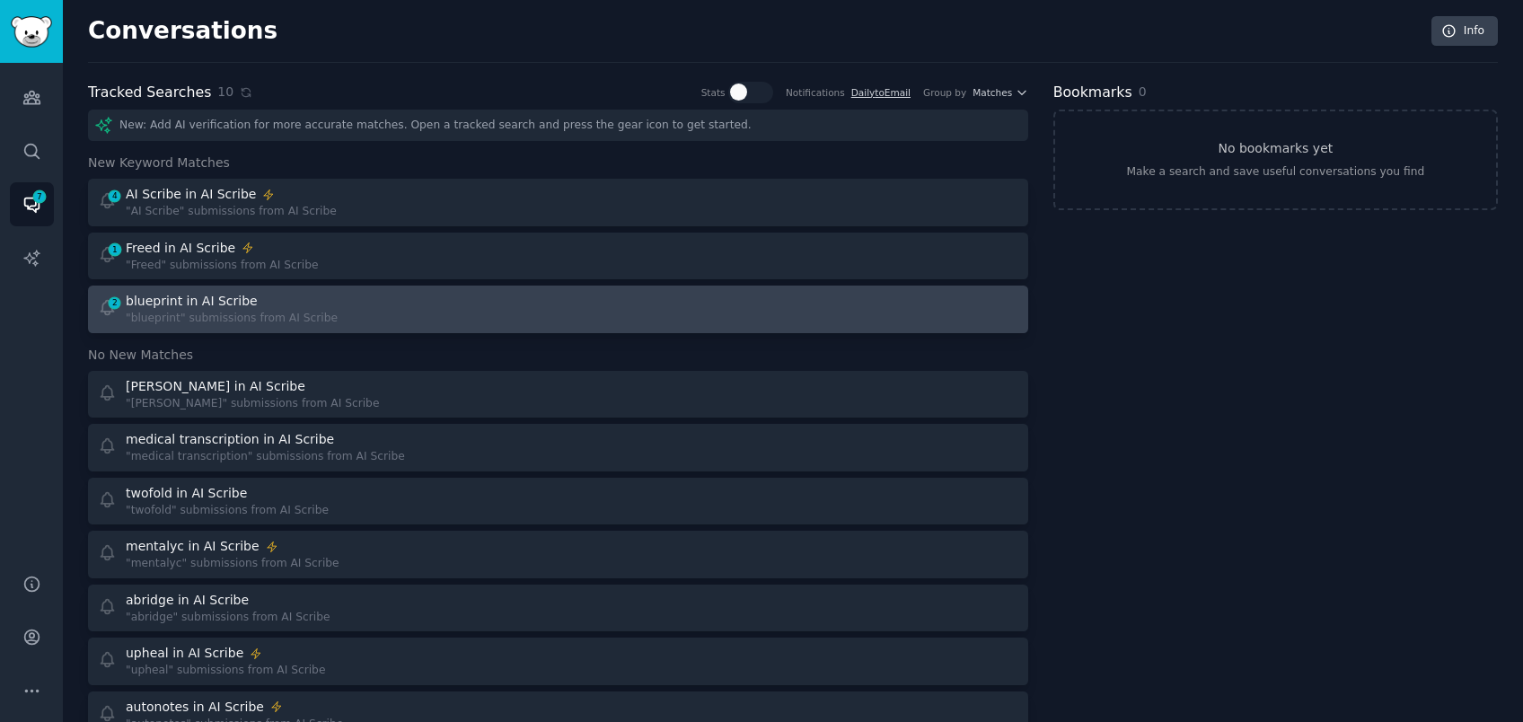
click at [199, 296] on div "blueprint in AI Scribe" at bounding box center [192, 301] width 132 height 19
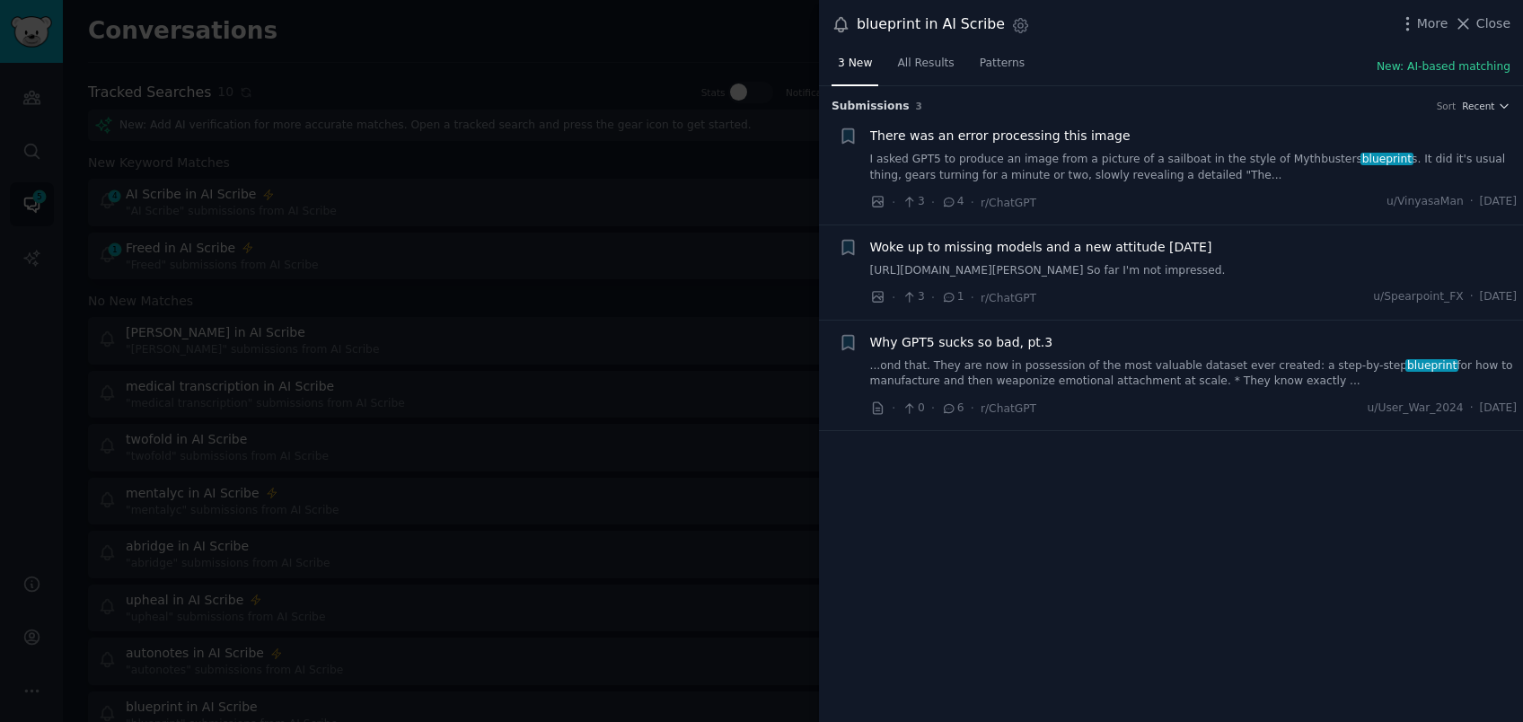
click at [428, 337] on div at bounding box center [761, 361] width 1523 height 722
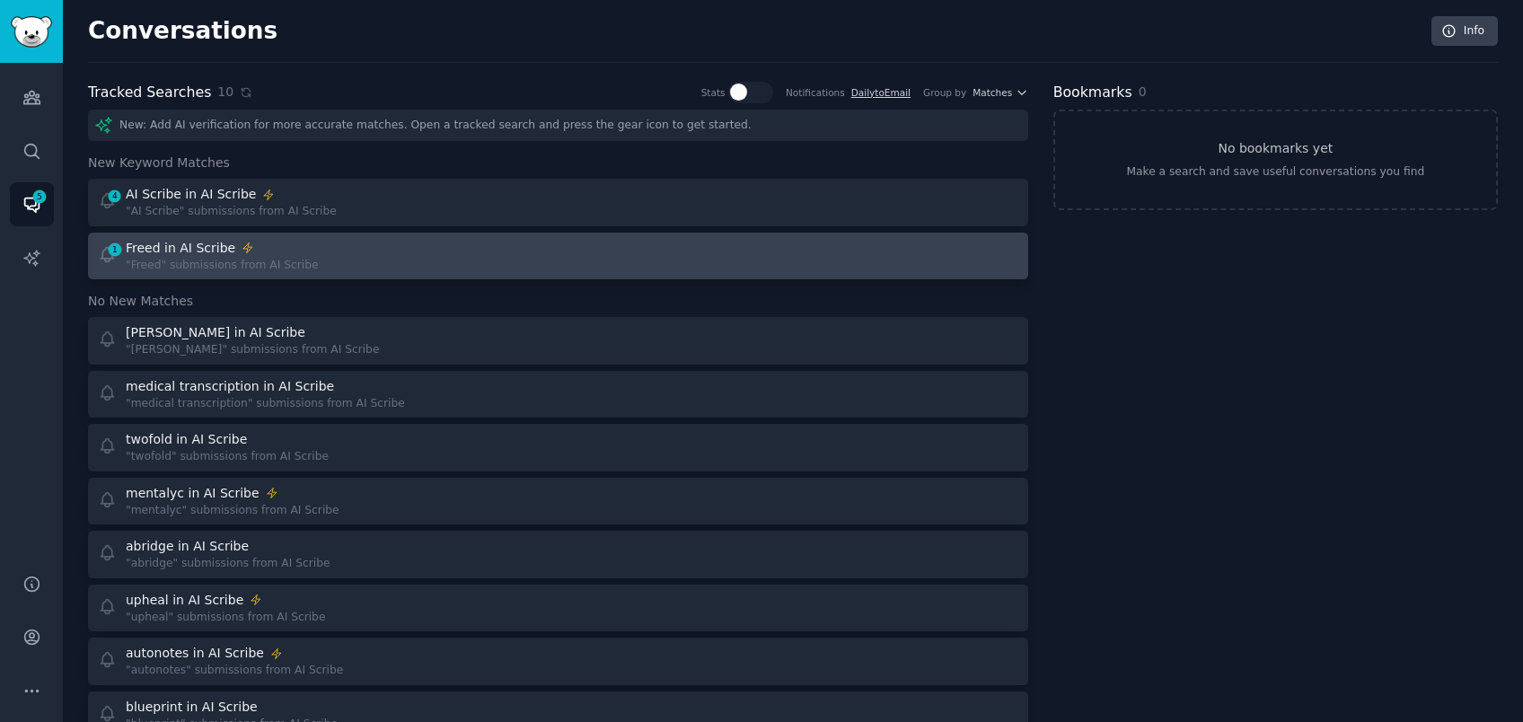
click at [300, 248] on div "Freed in AI Scribe" at bounding box center [222, 248] width 192 height 19
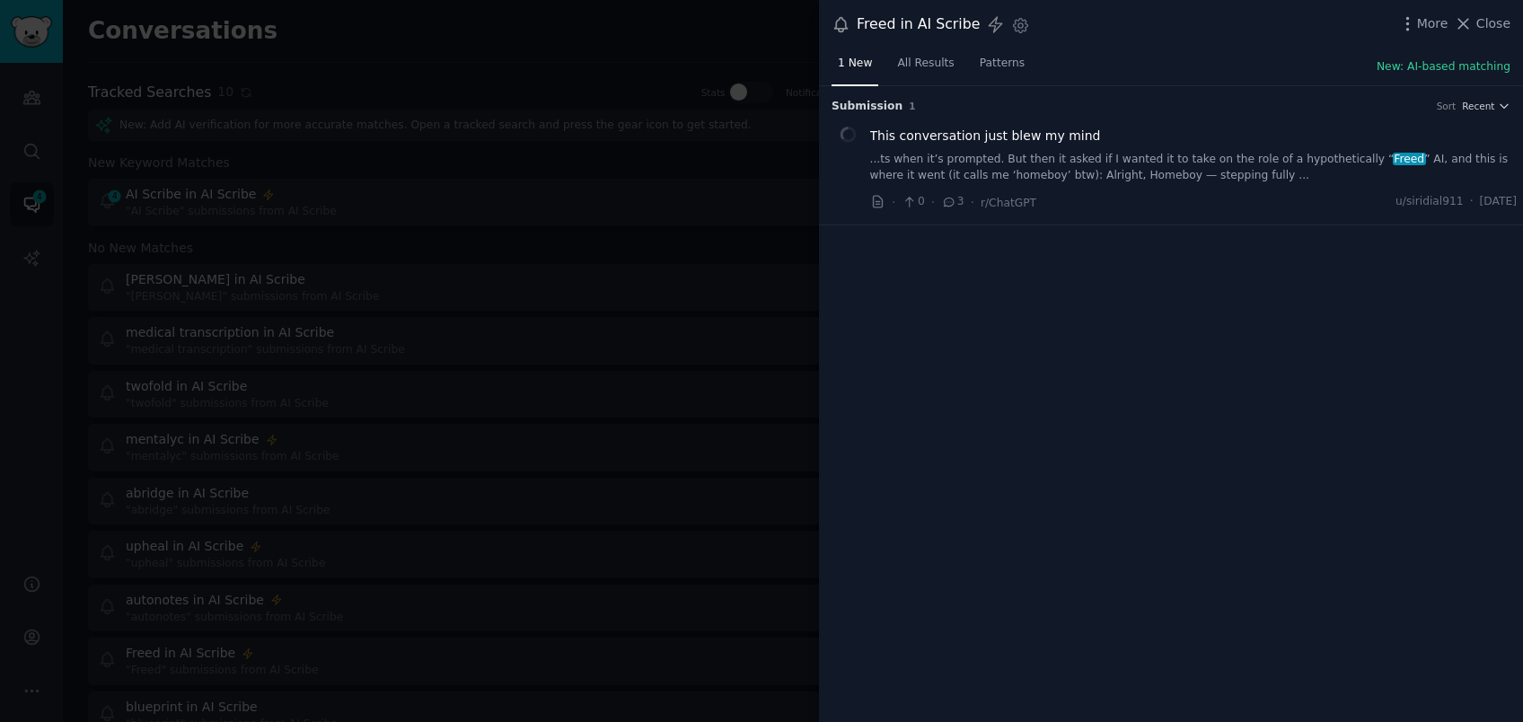
click at [306, 257] on div at bounding box center [761, 361] width 1523 height 722
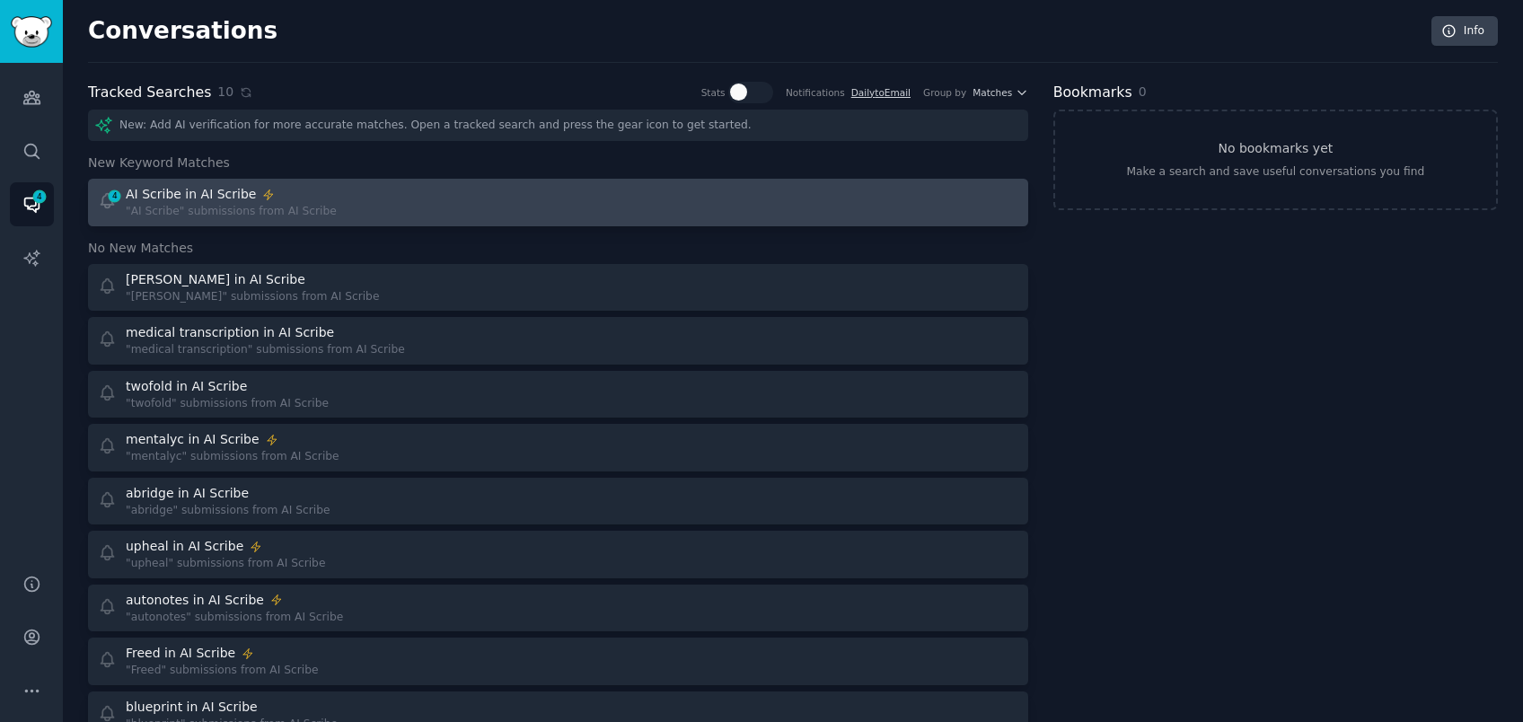
click at [326, 200] on div "4 Instant Alerts AI Scribe in AI Scribe "AI Scribe" submissions from AI Scribe" at bounding box center [322, 202] width 448 height 35
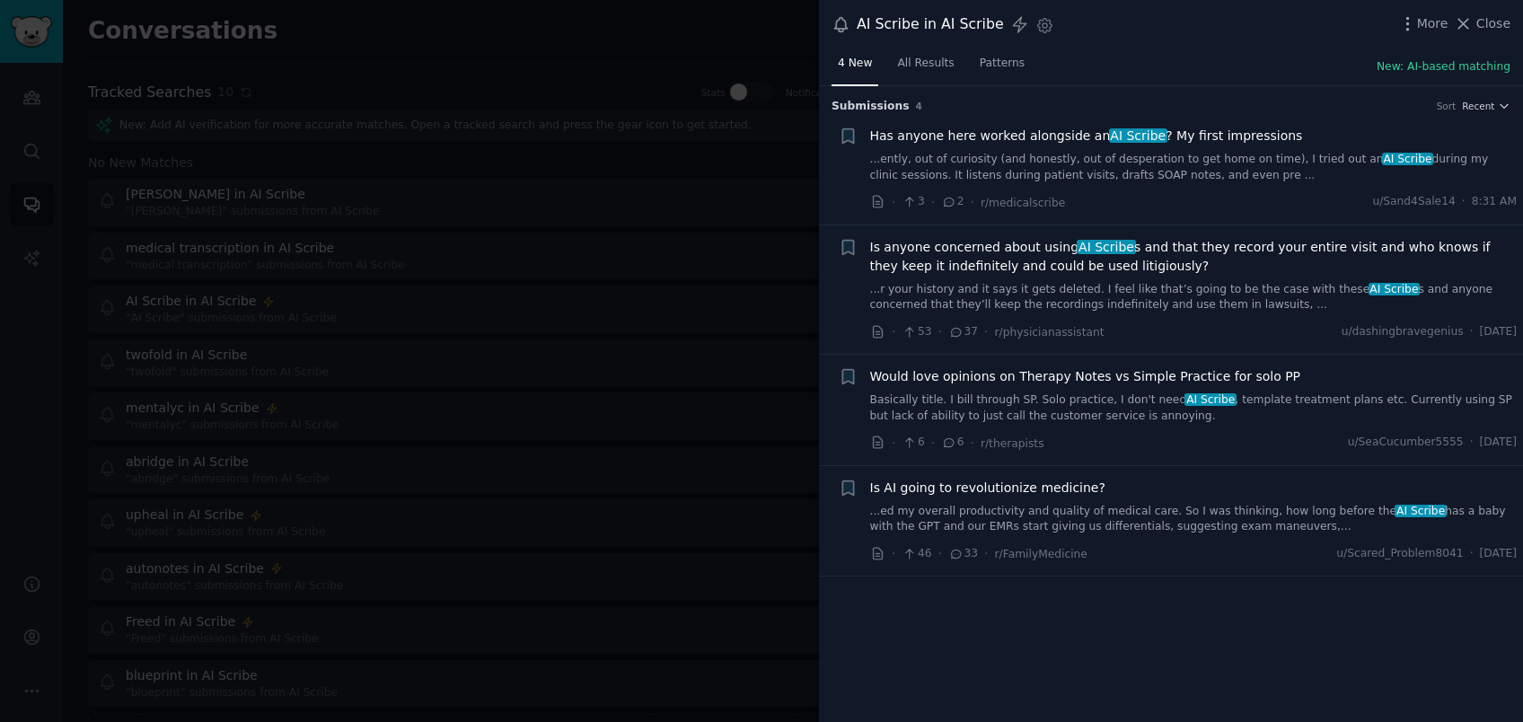
click at [1165, 181] on link "...ently, out of curiosity (and honestly, out of desperation to get home on tim…" at bounding box center [1194, 167] width 648 height 31
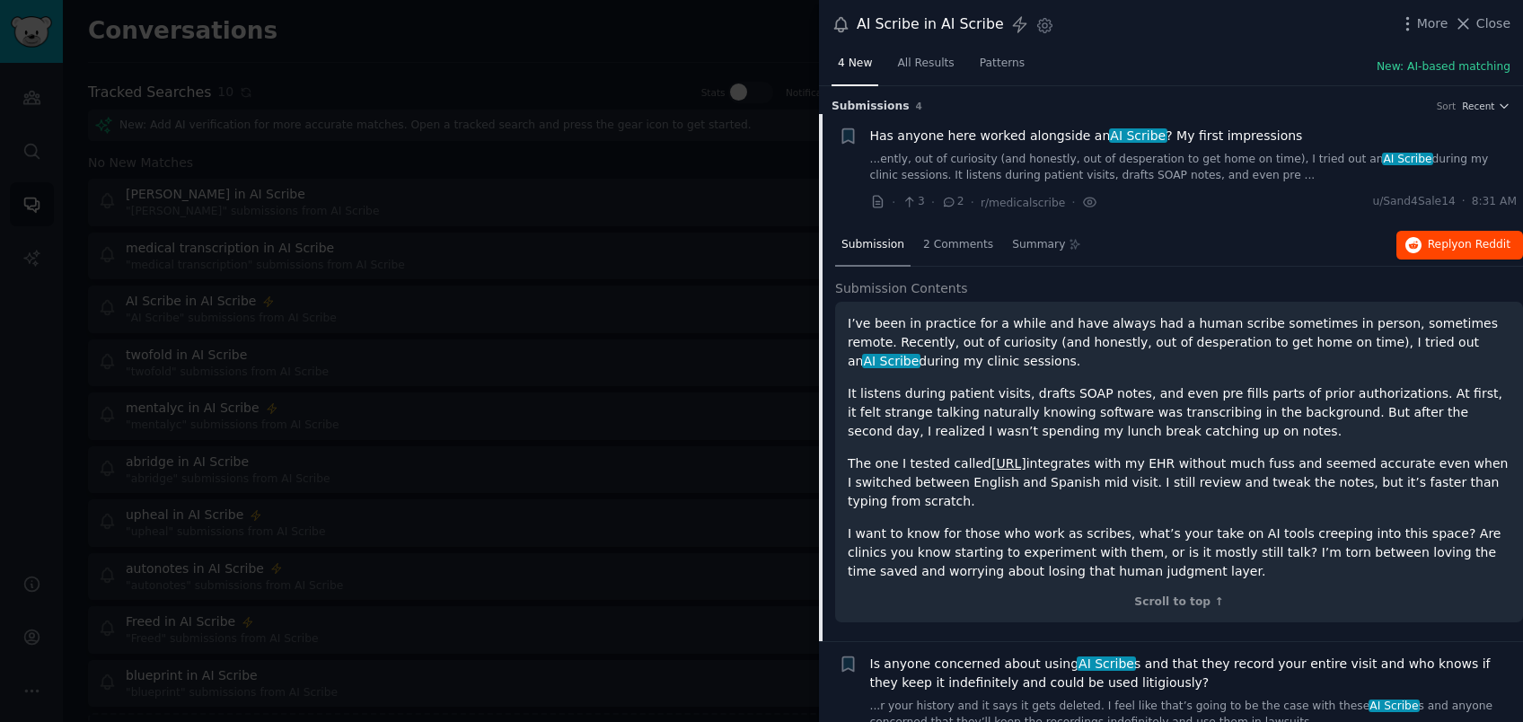
scroll to position [28, 0]
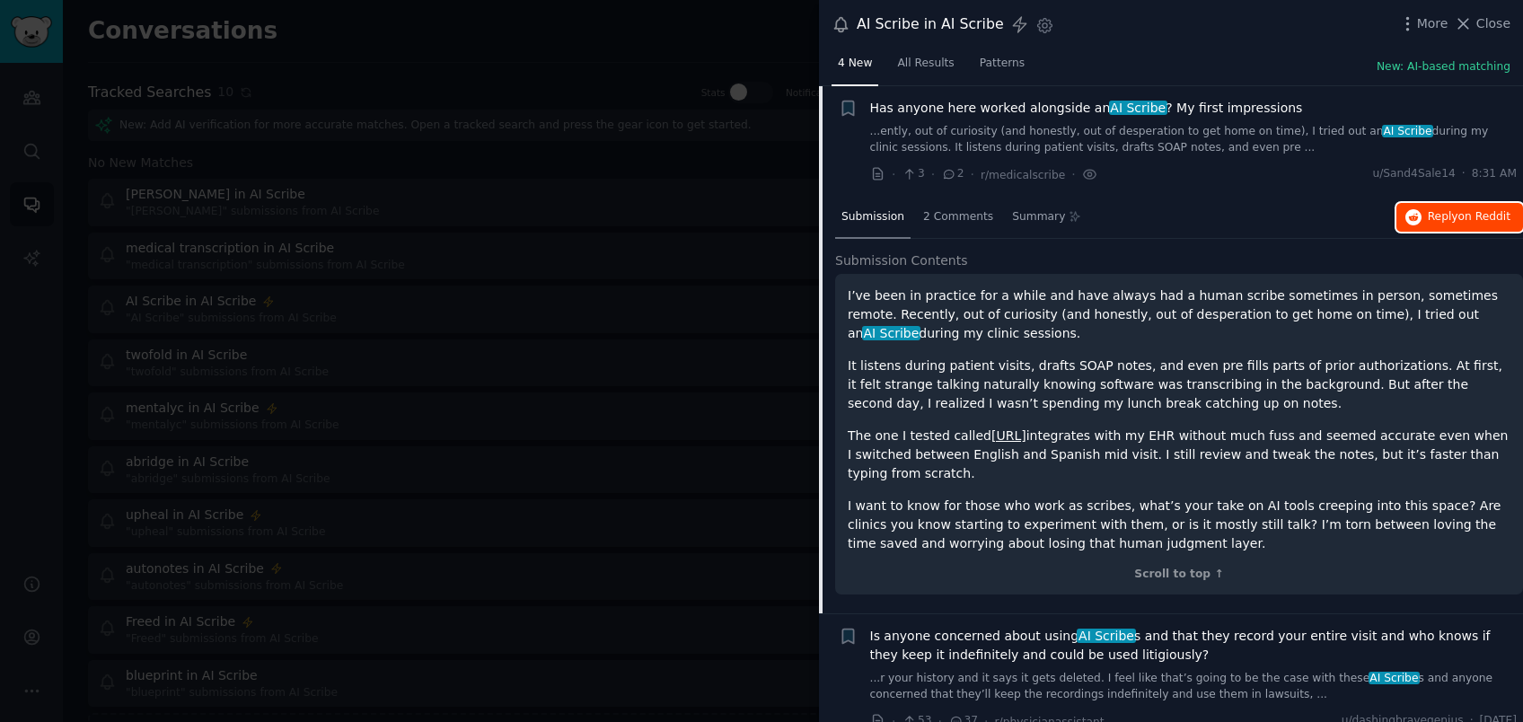
click at [1444, 216] on span "Reply on Reddit" at bounding box center [1469, 217] width 83 height 16
click at [340, 98] on div at bounding box center [761, 361] width 1523 height 722
